Goal: Information Seeking & Learning: Learn about a topic

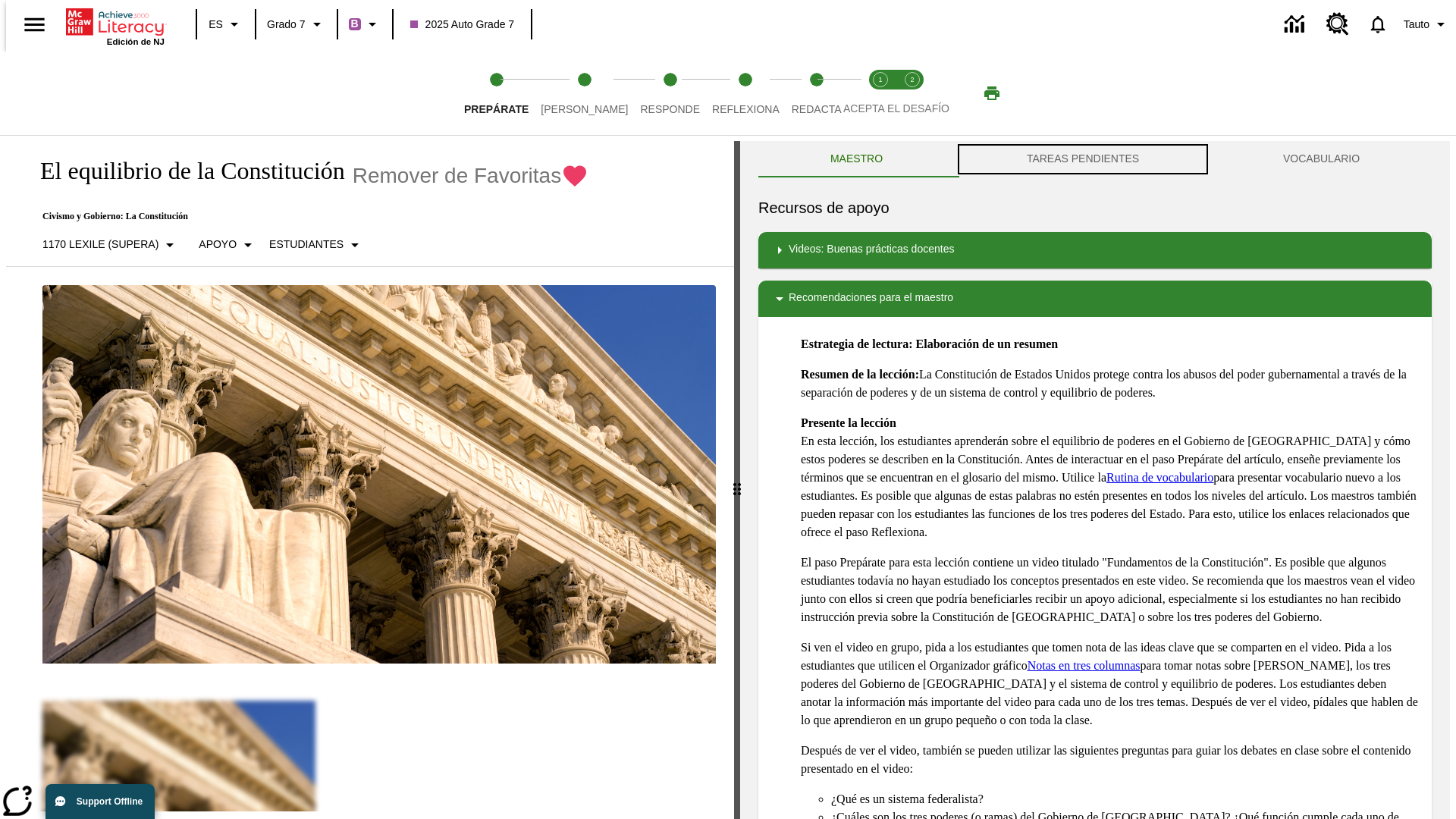
click at [1083, 159] on button "TAREAS PENDIENTES" at bounding box center [1083, 160] width 256 height 37
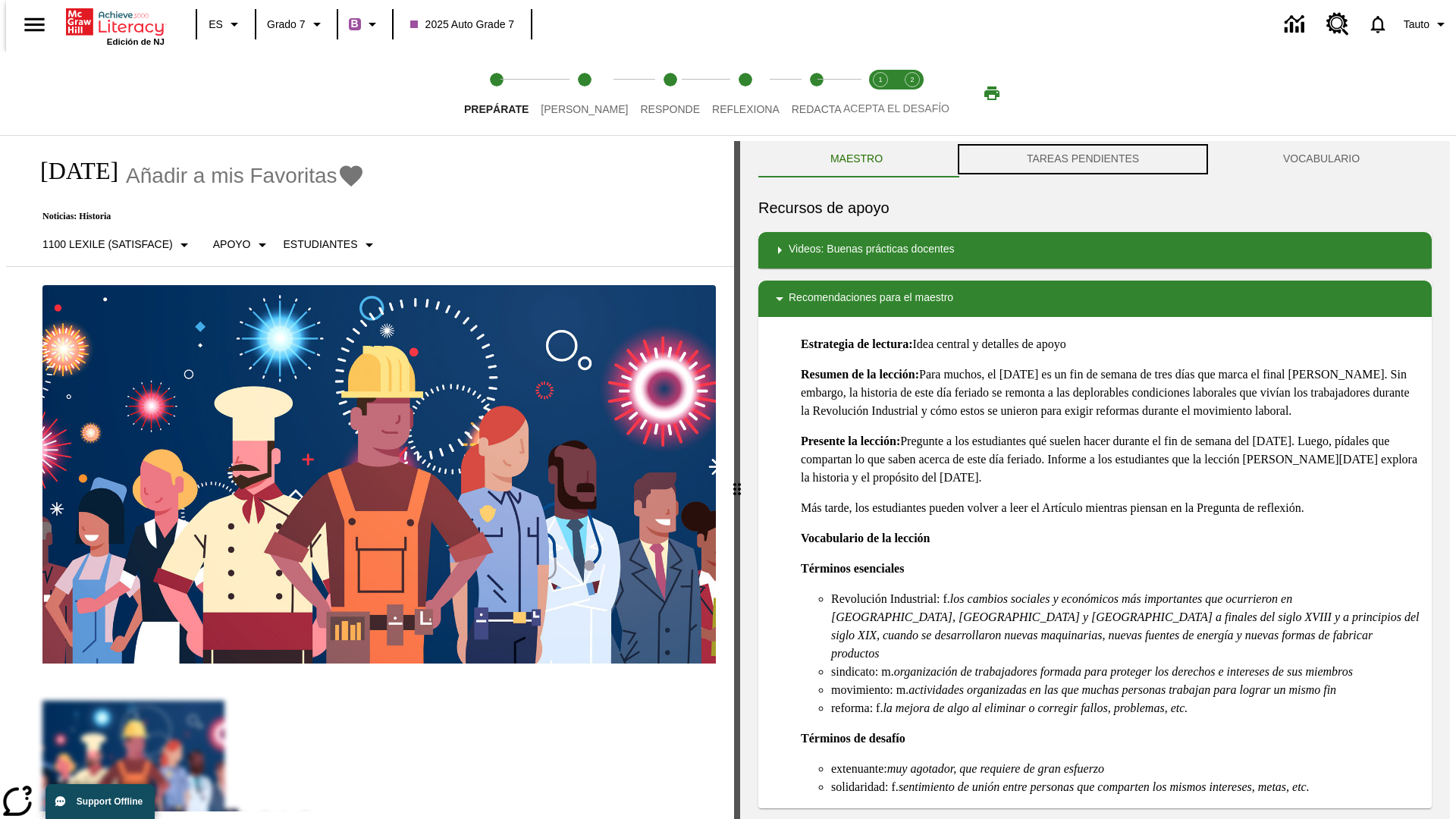
click at [1083, 159] on button "TAREAS PENDIENTES" at bounding box center [1083, 160] width 256 height 37
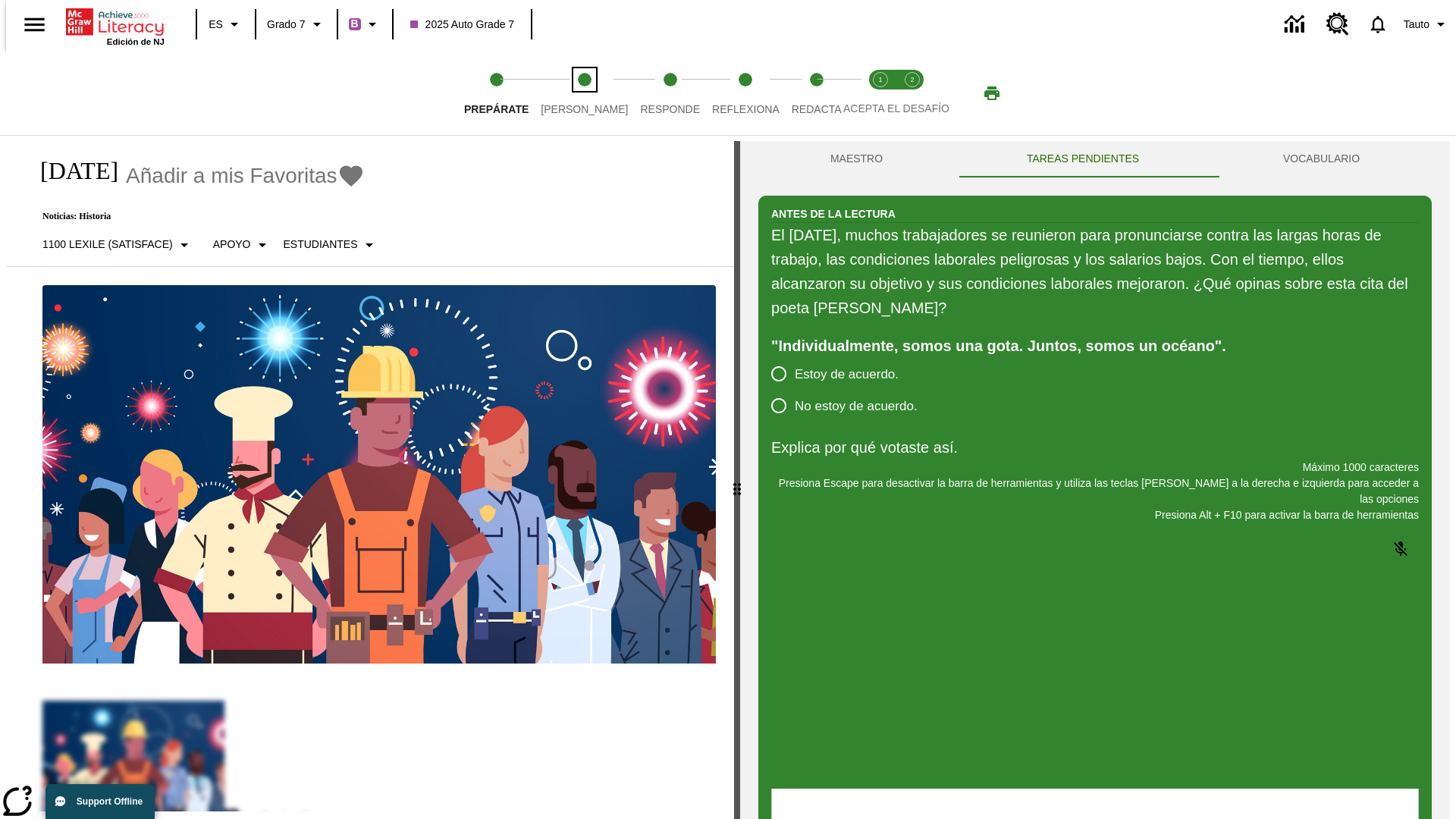
click at [572, 93] on span "[PERSON_NAME]" at bounding box center [584, 103] width 88 height 27
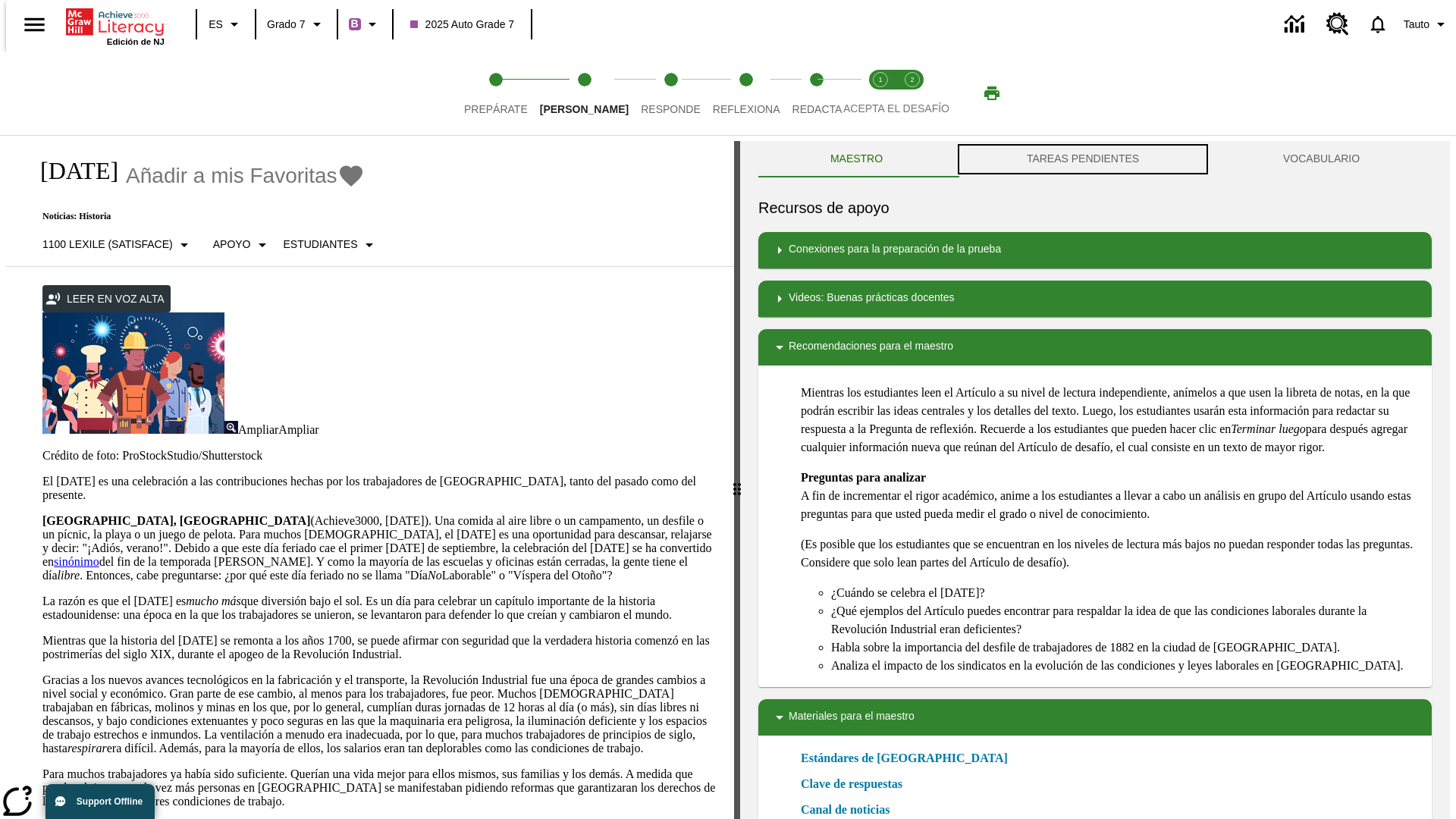
scroll to position [1, 0]
click at [1083, 159] on button "TAREAS PENDIENTES" at bounding box center [1083, 159] width 256 height 37
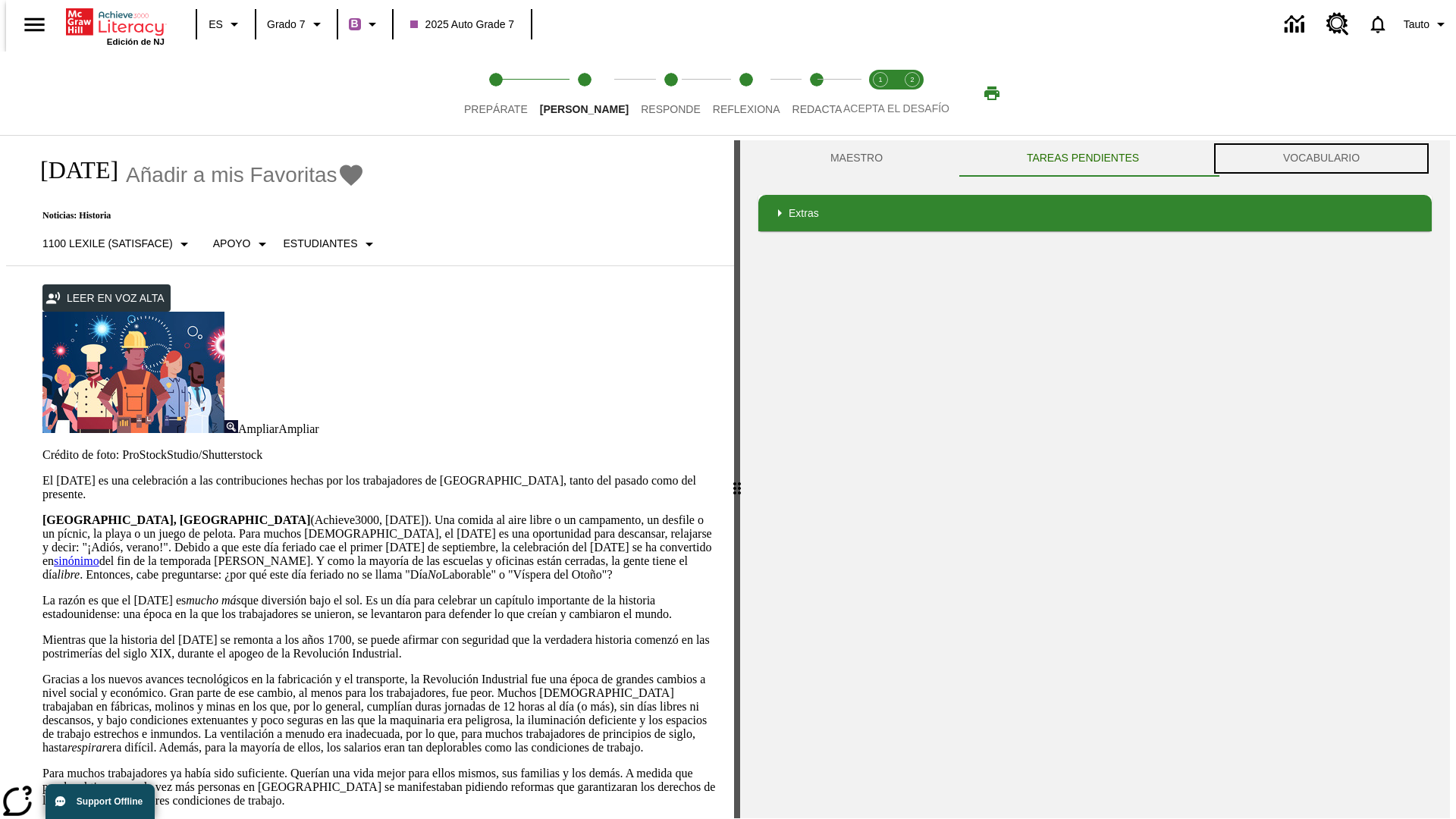
click at [1325, 159] on button "VOCABULARIO" at bounding box center [1320, 159] width 220 height 37
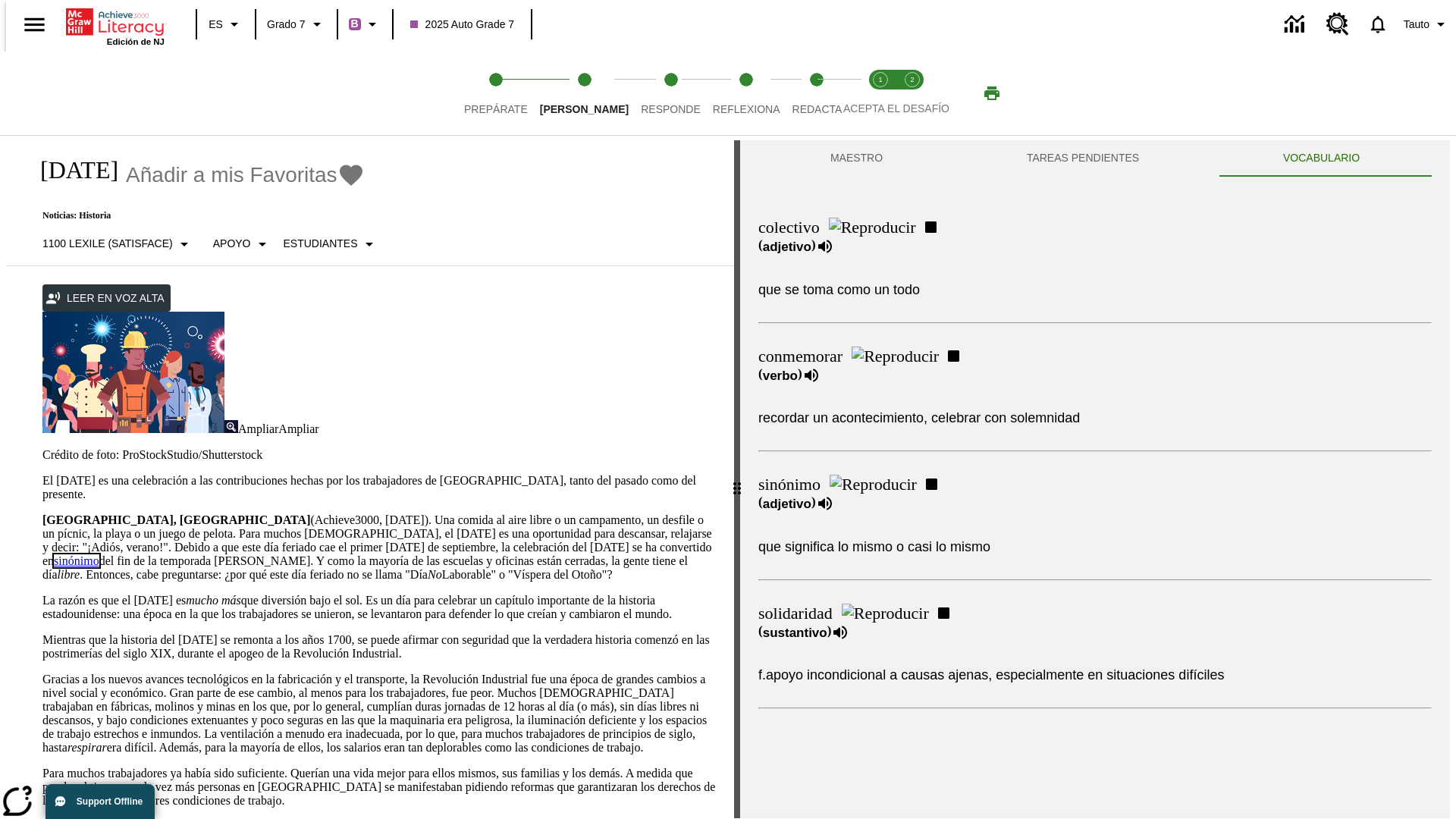
click at [99, 554] on link "sinónimo" at bounding box center [76, 560] width 45 height 13
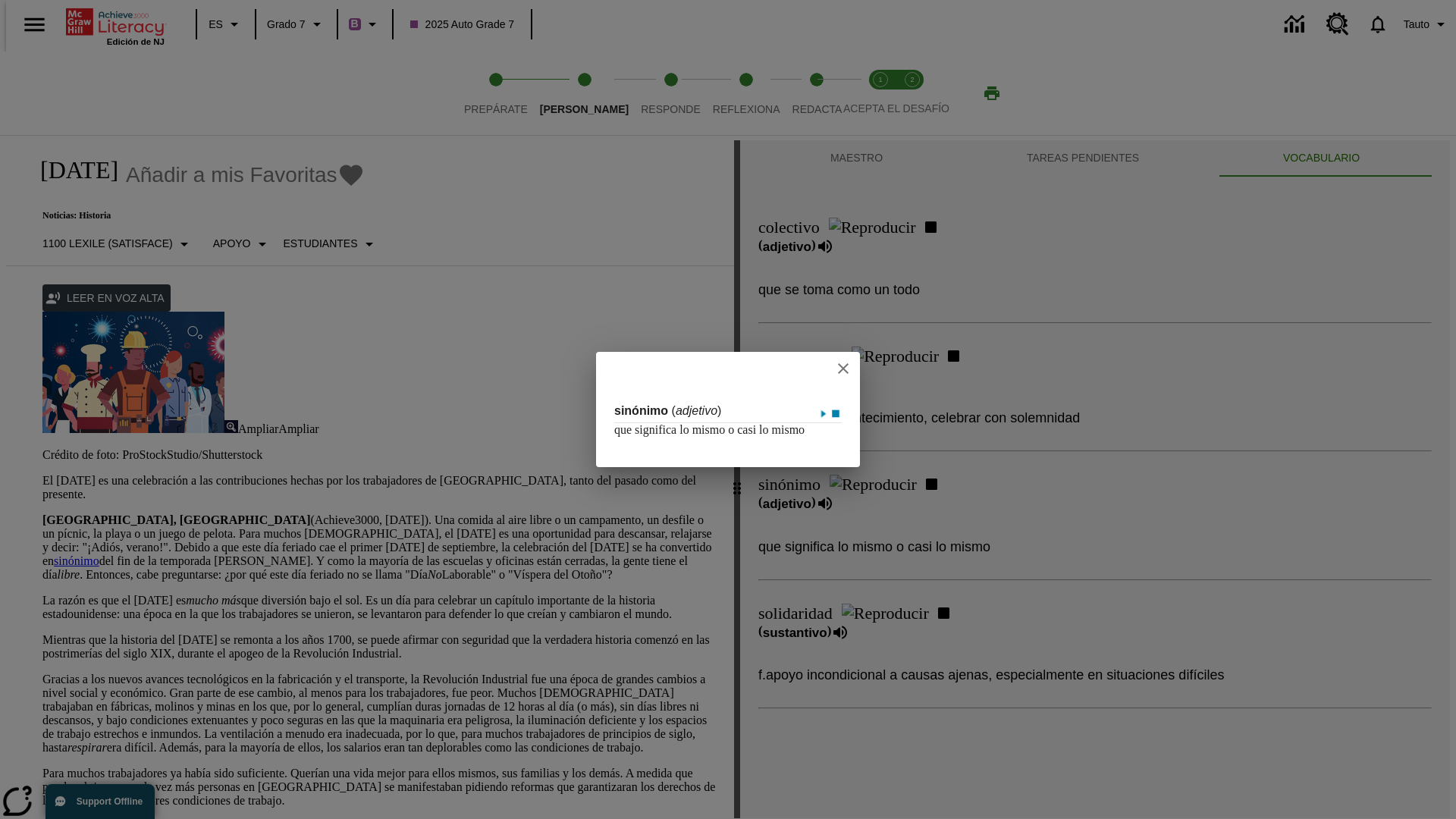
click at [844, 363] on icon "close" at bounding box center [843, 368] width 11 height 11
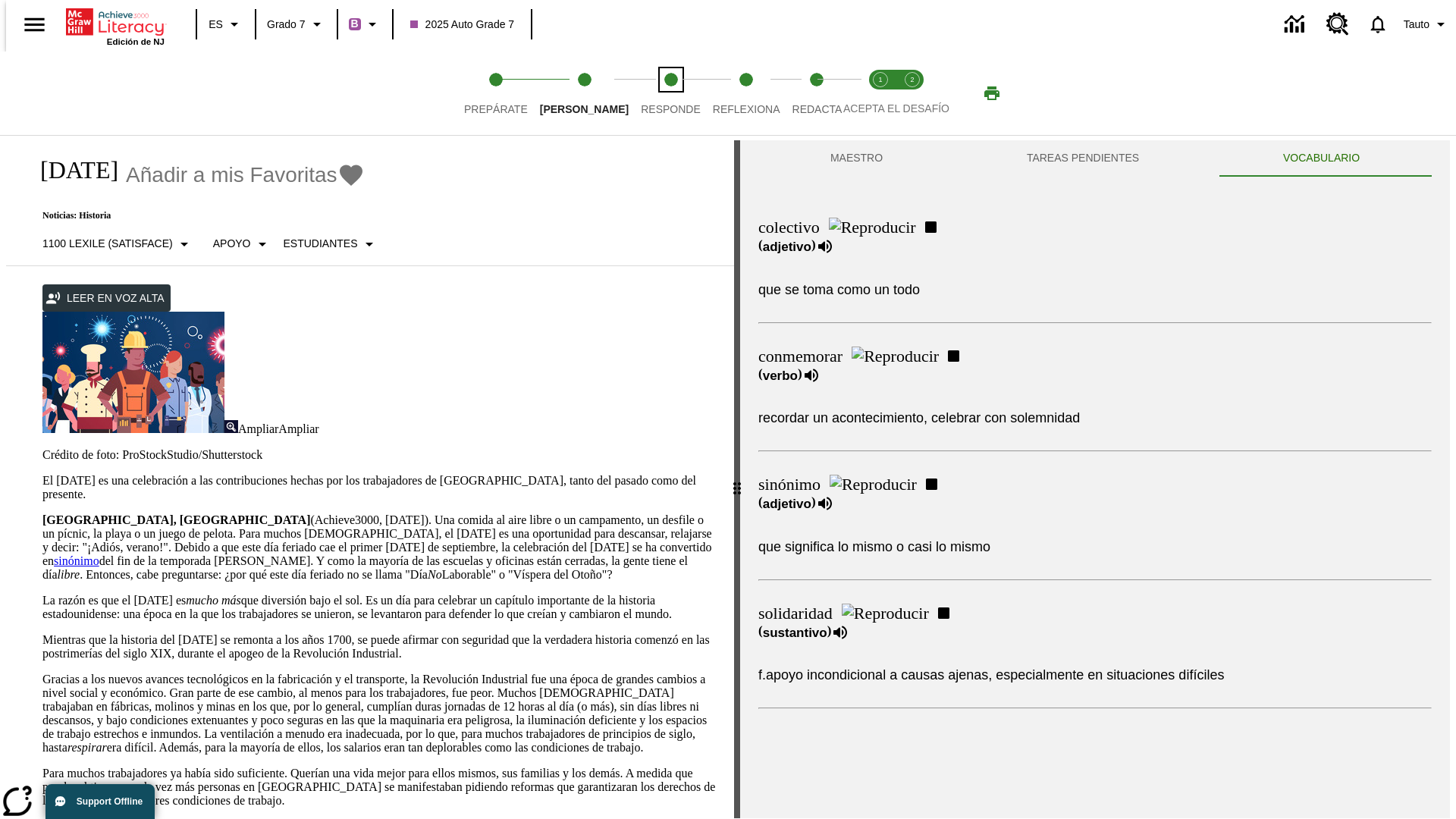
click at [648, 93] on span "Responde" at bounding box center [671, 103] width 60 height 27
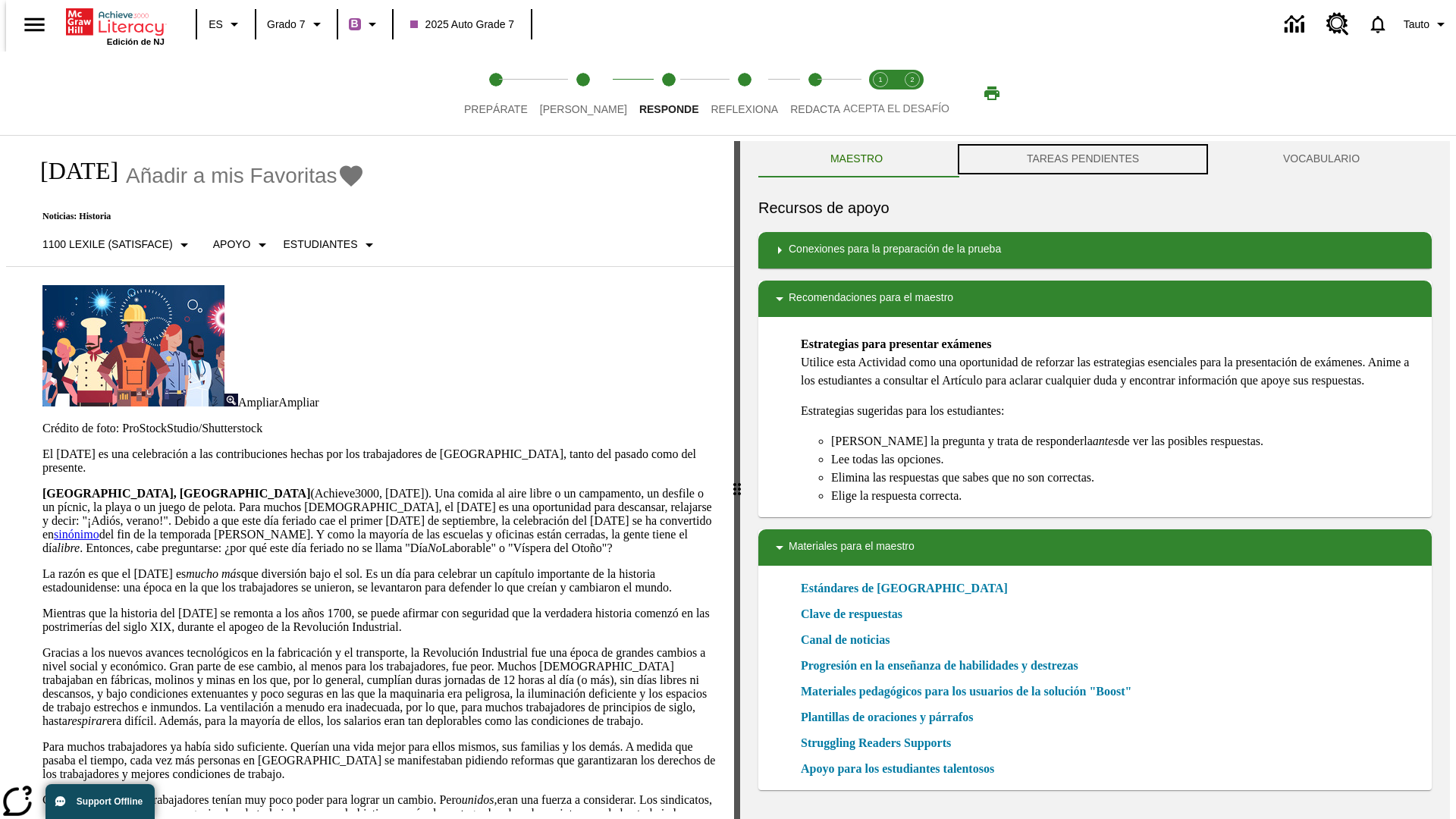
scroll to position [1, 0]
click at [1083, 159] on button "TAREAS PENDIENTES" at bounding box center [1083, 159] width 256 height 37
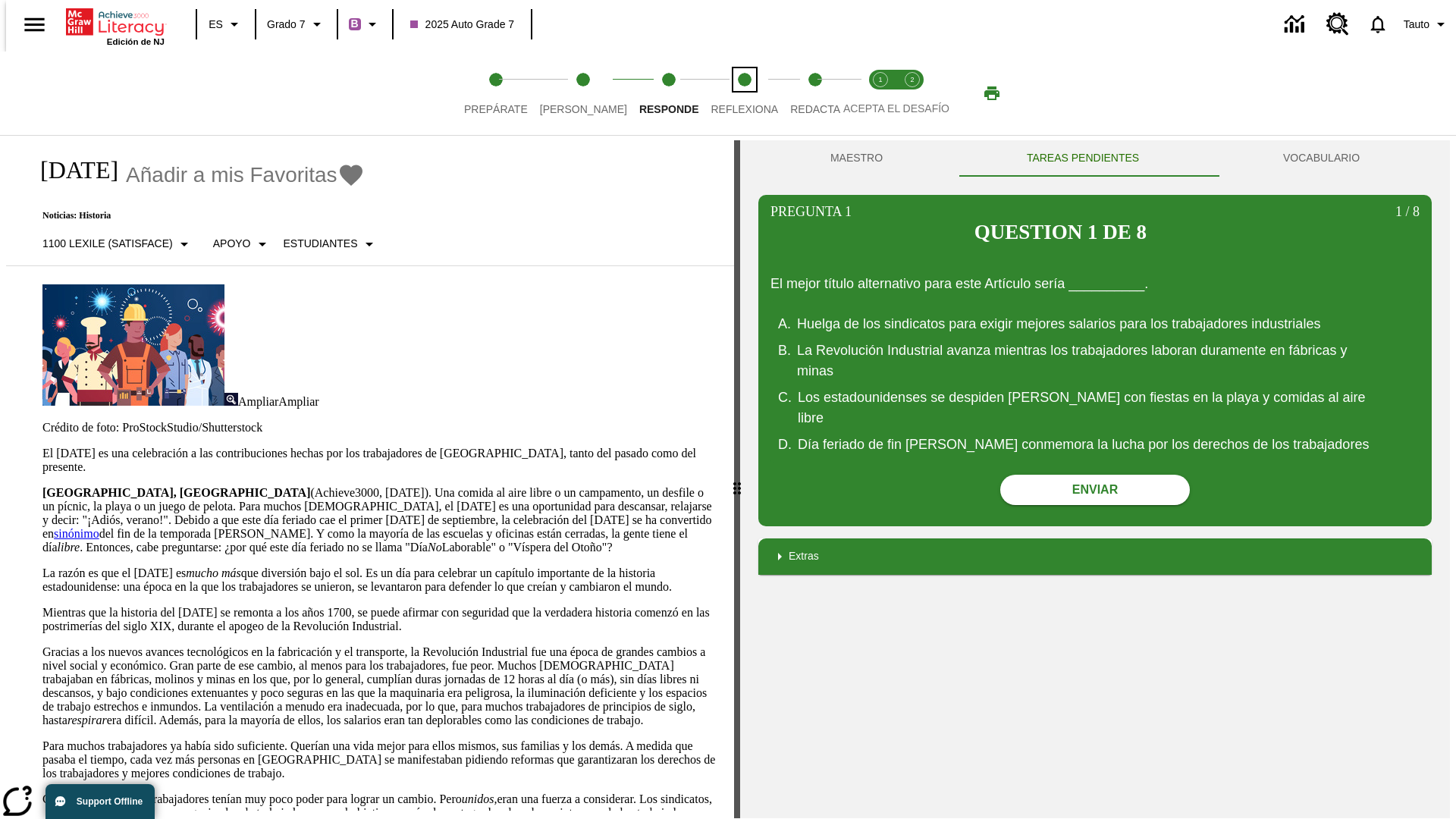
click at [724, 93] on span "Reflexiona" at bounding box center [744, 103] width 67 height 27
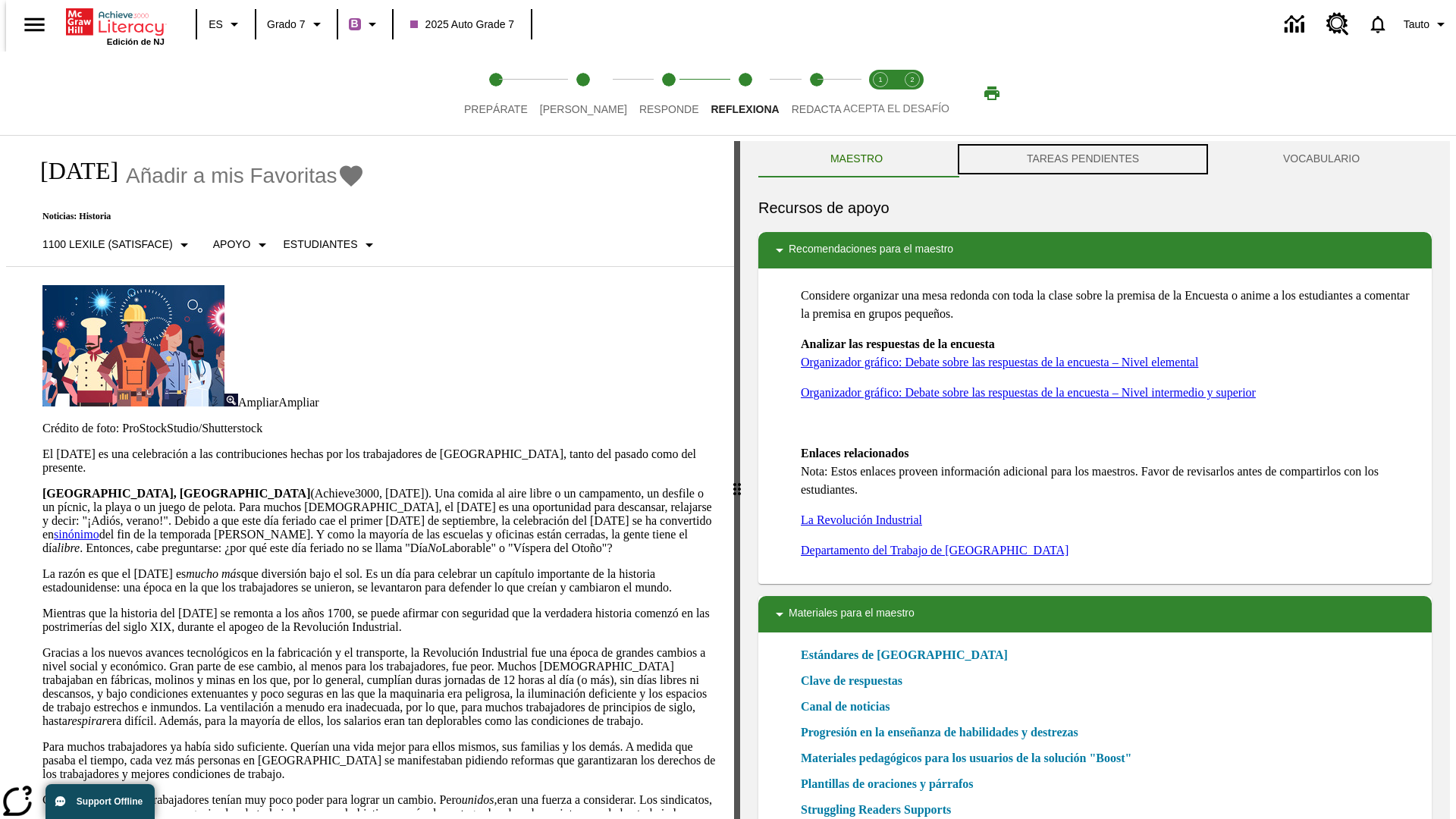
scroll to position [1, 0]
click at [1083, 159] on button "TAREAS PENDIENTES" at bounding box center [1083, 159] width 256 height 37
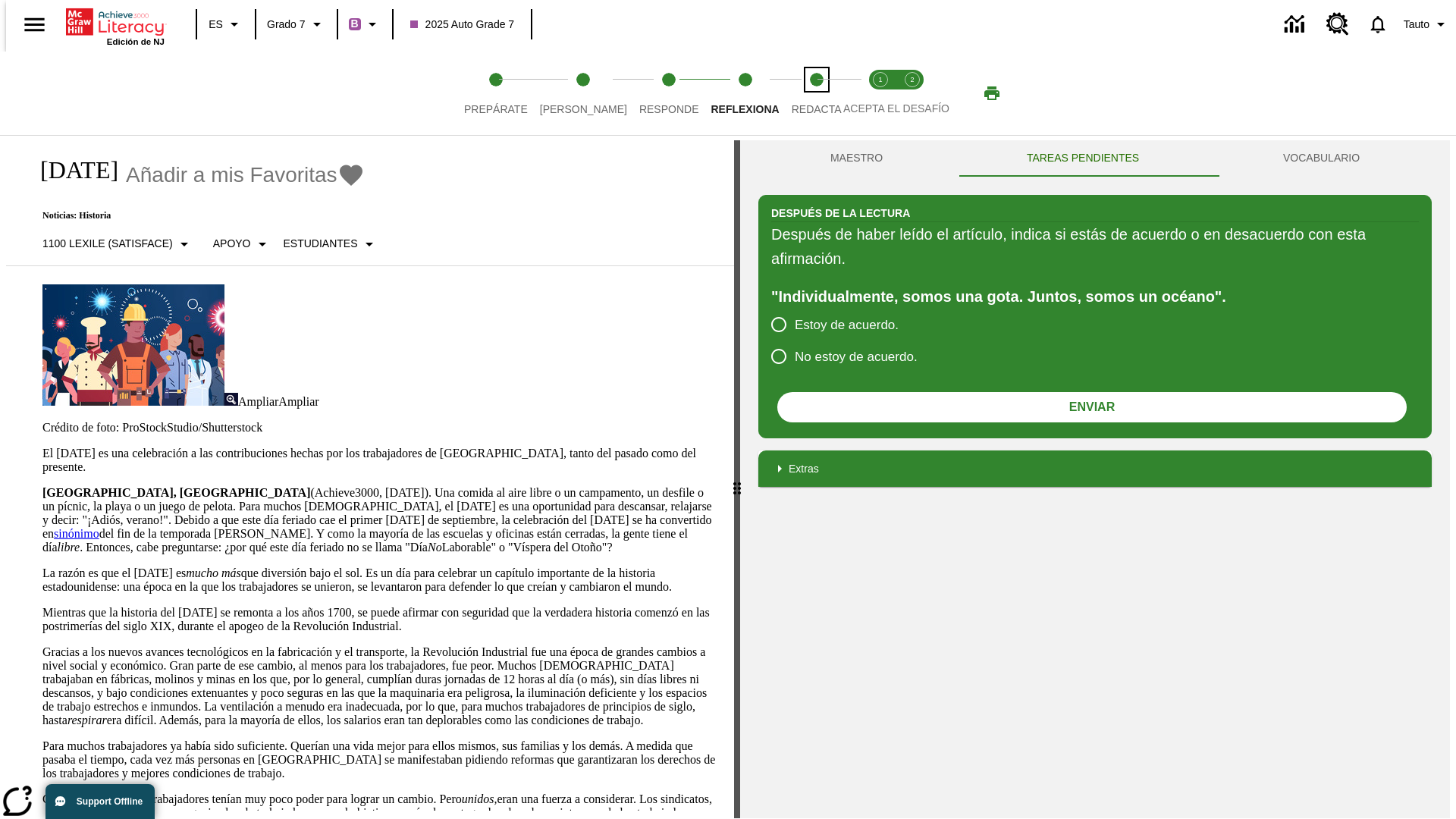
click at [800, 93] on span "Redacta" at bounding box center [816, 103] width 50 height 27
